Goal: Book appointment/travel/reservation

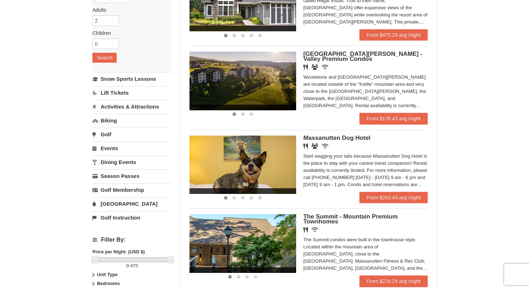
scroll to position [104, 0]
click at [231, 155] on img at bounding box center [242, 164] width 107 height 58
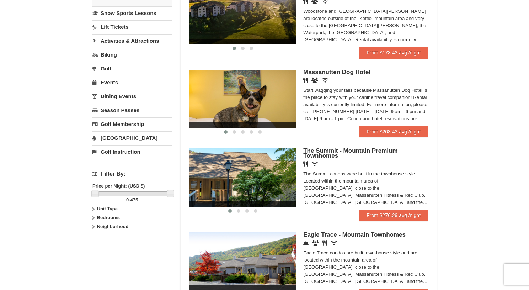
scroll to position [171, 0]
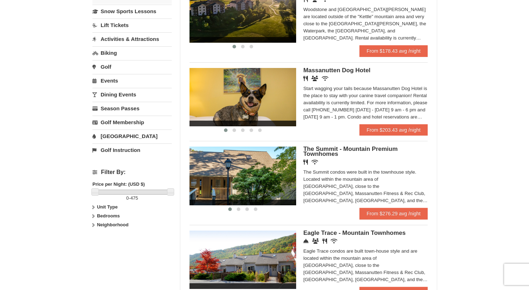
click at [327, 100] on div "Start wagging your tails because Massanutten Dog Hotel is the place to stay wit…" at bounding box center [365, 103] width 124 height 36
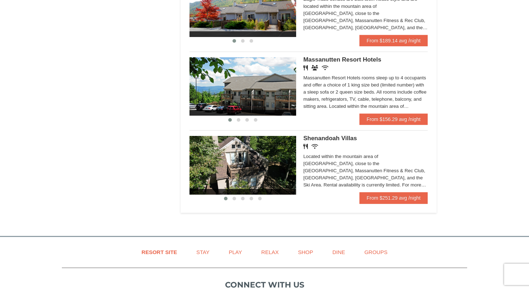
scroll to position [425, 0]
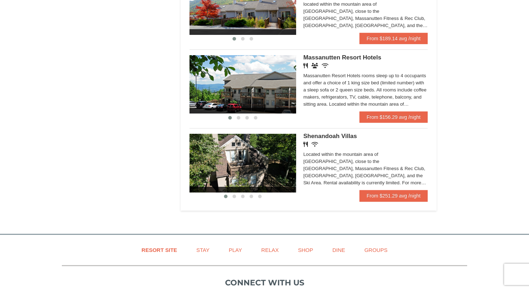
click at [204, 85] on img at bounding box center [242, 84] width 107 height 58
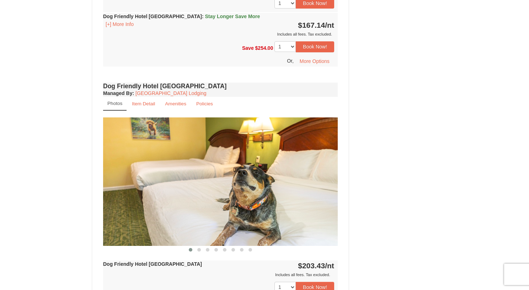
scroll to position [506, 0]
